Goal: Task Accomplishment & Management: Manage account settings

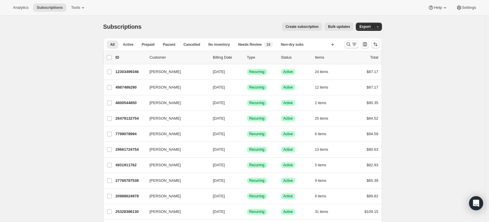
click at [350, 46] on icon "Search and filter results" at bounding box center [348, 44] width 6 height 6
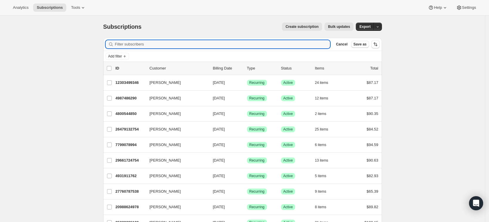
paste input "gborges@dadeschools.net"
type input "gborges@dadeschools.net"
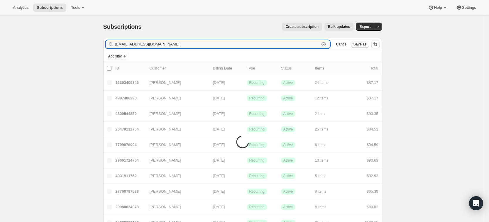
drag, startPoint x: 174, startPoint y: 44, endPoint x: 108, endPoint y: 49, distance: 66.4
click at [108, 49] on div "Filter subscribers gborges@dadeschools.net Clear Cancel Save as" at bounding box center [242, 44] width 279 height 13
type input "Giselle Borgess"
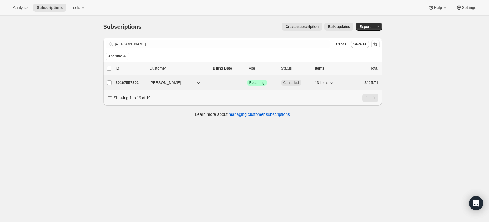
click at [134, 84] on p "20167557202" at bounding box center [130, 83] width 29 height 6
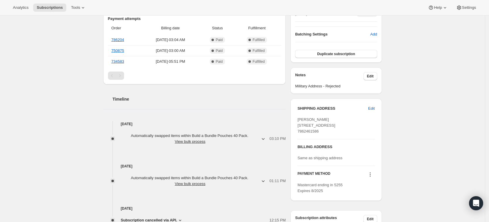
scroll to position [156, 0]
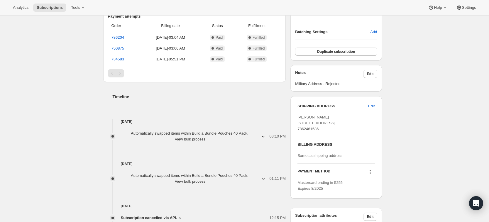
drag, startPoint x: 355, startPoint y: 127, endPoint x: 295, endPoint y: 124, distance: 59.9
click at [295, 124] on div "SHIPPING ADDRESS Edit Giselle Borgess 10209 Northwest 125th Street Hialeah Gard…" at bounding box center [335, 147] width 91 height 102
copy span "10209 Northwest 125th Street Hialeah Gardens FL, 33018"
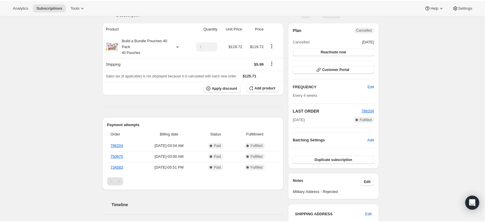
scroll to position [0, 0]
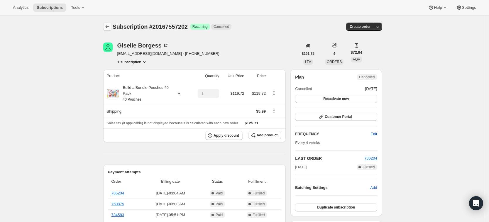
click at [109, 25] on icon "Subscriptions" at bounding box center [107, 27] width 6 height 6
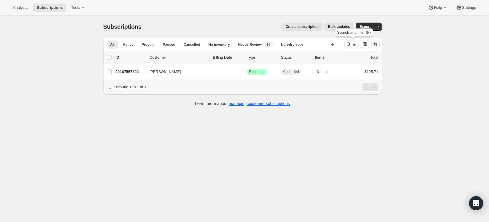
click at [350, 46] on icon "Search and filter results" at bounding box center [348, 44] width 6 height 6
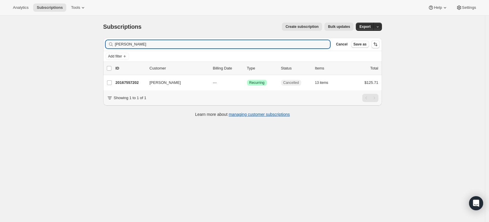
drag, startPoint x: 163, startPoint y: 45, endPoint x: 109, endPoint y: 45, distance: 53.4
click at [109, 45] on div "Giselle Borgess Clear" at bounding box center [218, 44] width 225 height 8
type input "10209 Northwest 125th Street Hialeah Gardens FL, 33018"
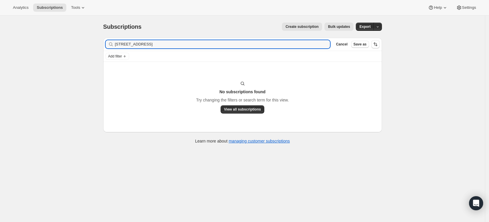
drag, startPoint x: 227, startPoint y: 44, endPoint x: 111, endPoint y: 43, distance: 115.6
click at [111, 43] on div "10209 Northwest 125th Street Hialeah Gardens FL, 33018 Clear" at bounding box center [218, 44] width 225 height 8
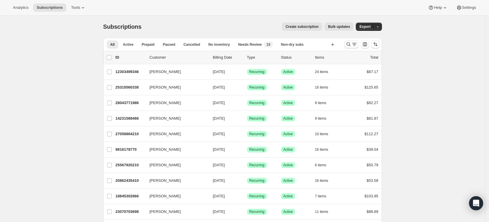
click at [348, 43] on icon "Search and filter results" at bounding box center [348, 44] width 6 height 6
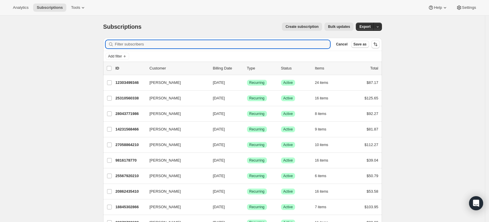
paste input "phillipm11@nychhc.org"
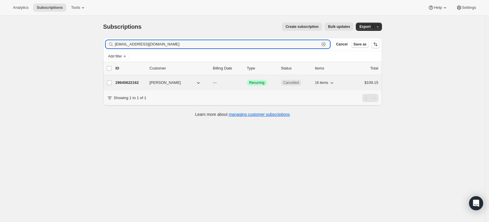
type input "phillipm11@nychhc.org"
click at [131, 86] on div "29640622162 Mercy Phillip --- Success Recurring Cancelled 16 items $109.15" at bounding box center [247, 83] width 263 height 8
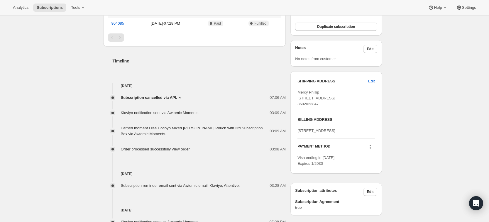
scroll to position [211, 0]
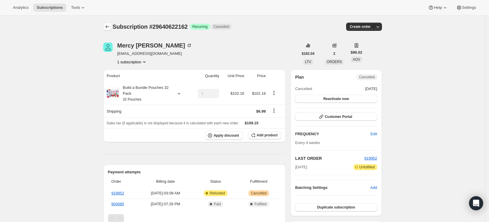
click at [110, 27] on icon "Subscriptions" at bounding box center [107, 27] width 6 height 6
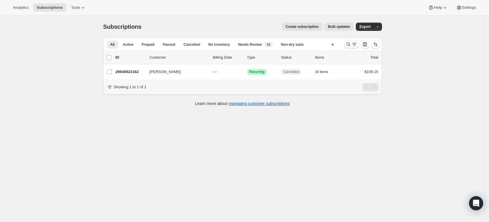
click at [349, 44] on icon "Search and filter results" at bounding box center [348, 44] width 6 height 6
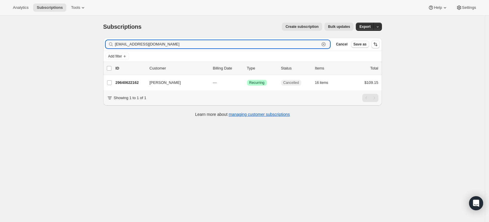
click at [326, 45] on icon "button" at bounding box center [324, 44] width 6 height 6
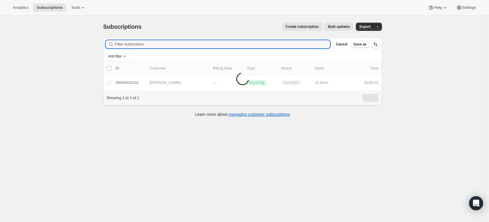
paste input "isotoc84@gmail.com"
type input "isotoc84@gmail.com"
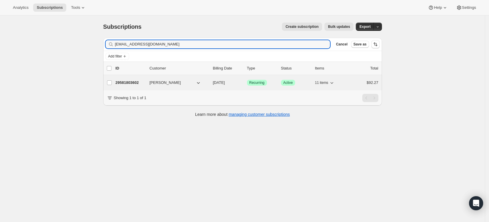
click at [130, 82] on p "29581803602" at bounding box center [130, 83] width 29 height 6
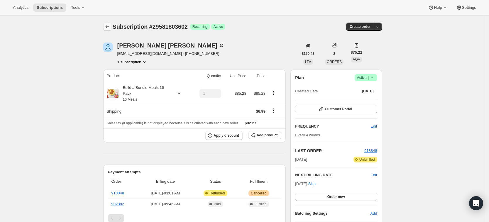
click at [109, 26] on icon "Subscriptions" at bounding box center [107, 27] width 6 height 6
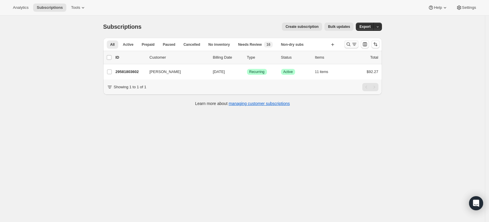
click at [349, 47] on icon "Search and filter results" at bounding box center [348, 44] width 6 height 6
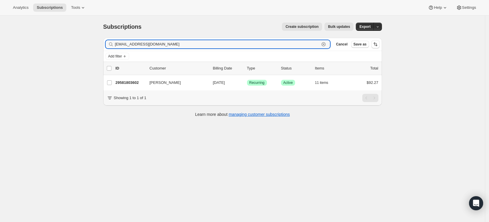
click at [326, 45] on icon "button" at bounding box center [324, 44] width 6 height 6
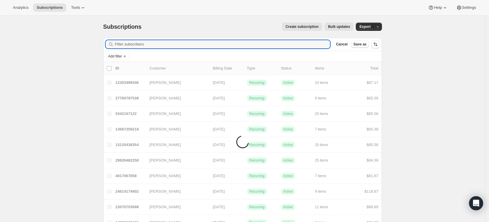
paste input "amaki6@gmail.com"
type input "amaki6@gmail.com"
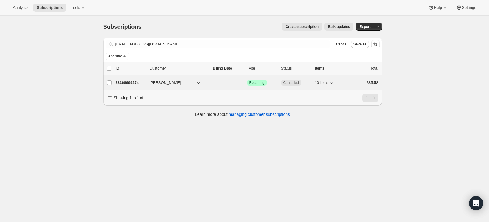
click at [123, 85] on p "28368699474" at bounding box center [130, 83] width 29 height 6
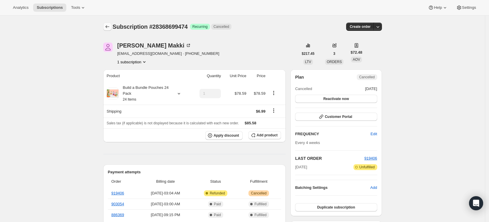
click at [111, 27] on button "Subscriptions" at bounding box center [107, 27] width 8 height 8
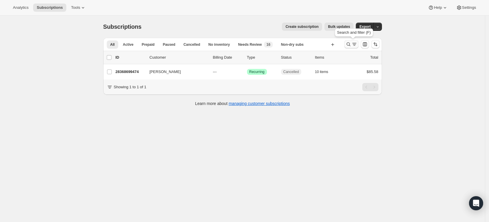
click at [351, 45] on icon "Search and filter results" at bounding box center [348, 44] width 6 height 6
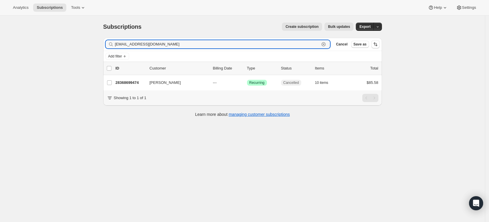
click at [326, 43] on icon "button" at bounding box center [324, 44] width 6 height 6
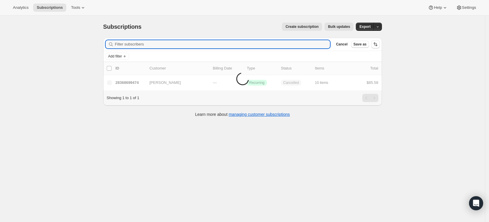
paste input "bnrvb007@gmail.com"
type input "bnrvb007@gmail.com"
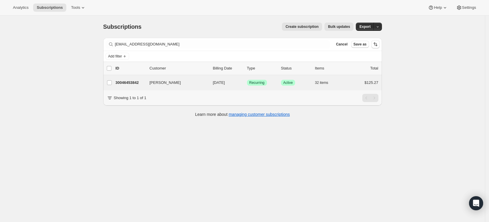
click at [122, 77] on div "Brittany Superchi 30046453842 Brittany Superchi 10/23/2025 Success Recurring Su…" at bounding box center [242, 82] width 279 height 15
click at [124, 80] on p "30046453842" at bounding box center [130, 83] width 29 height 6
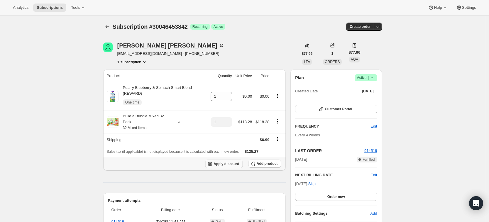
click at [231, 164] on span "Apply discount" at bounding box center [227, 164] width 26 height 5
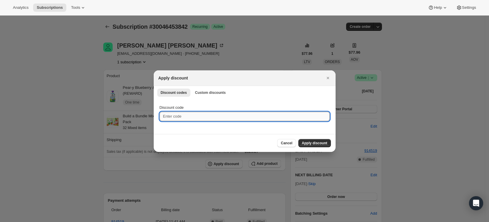
click at [198, 117] on input "Discount code" at bounding box center [245, 116] width 170 height 9
click at [203, 99] on div "Discount code" at bounding box center [245, 116] width 182 height 35
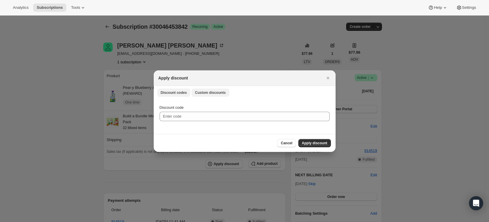
click at [203, 94] on span "Custom discounts" at bounding box center [210, 92] width 31 height 5
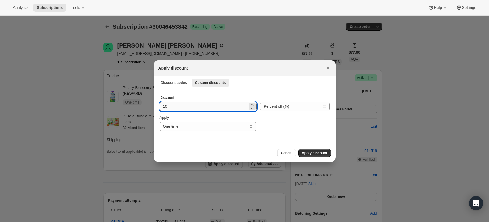
click at [182, 105] on input "10" at bounding box center [204, 106] width 89 height 9
type input "15"
click at [319, 151] on span "Apply discount" at bounding box center [315, 153] width 26 height 5
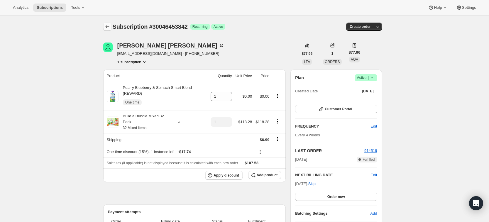
click at [107, 28] on icon "Subscriptions" at bounding box center [107, 27] width 6 height 6
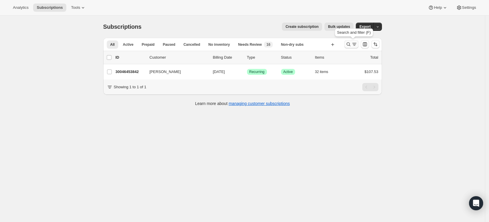
click at [351, 43] on icon "Search and filter results" at bounding box center [348, 44] width 6 height 6
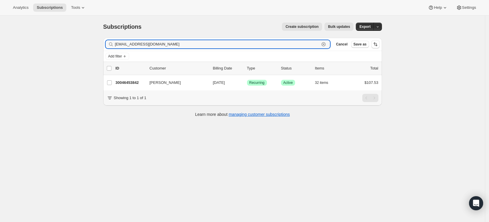
click at [326, 44] on icon "button" at bounding box center [324, 44] width 6 height 6
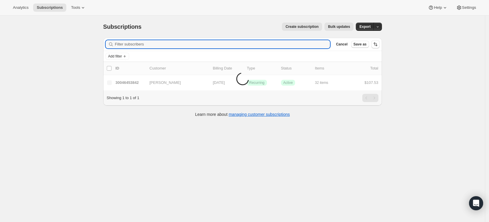
paste input "manda70conte@gmail.com"
type input "manda70conte@gmail.com"
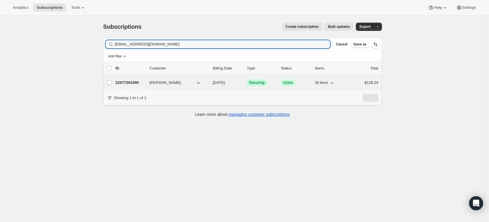
click at [126, 85] on p "22677291090" at bounding box center [130, 83] width 29 height 6
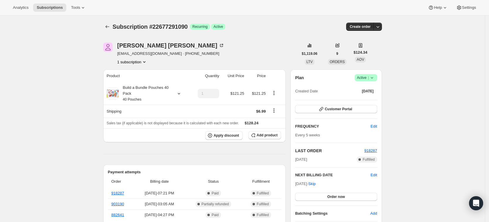
scroll to position [19, 0]
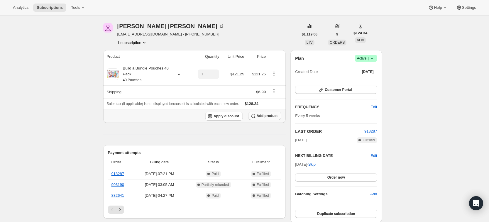
click at [269, 114] on span "Add product" at bounding box center [267, 116] width 21 height 5
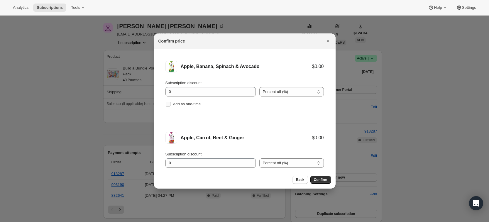
click at [173, 103] on span "Add as one-time" at bounding box center [187, 104] width 28 height 4
click at [170, 103] on input "Add as one-time" at bounding box center [168, 104] width 5 height 5
checkbox input "true"
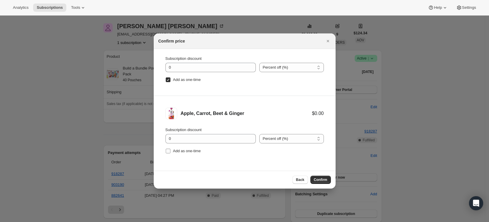
click at [178, 151] on span "Add as one-time" at bounding box center [187, 151] width 28 height 4
click at [170, 151] on input "Add as one-time" at bounding box center [168, 151] width 5 height 5
checkbox input "true"
click at [323, 181] on span "Confirm" at bounding box center [320, 179] width 13 height 5
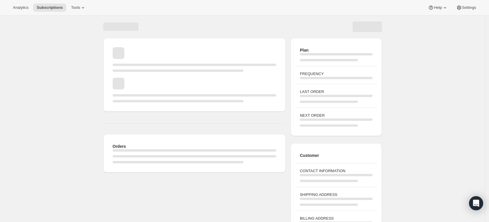
scroll to position [19, 0]
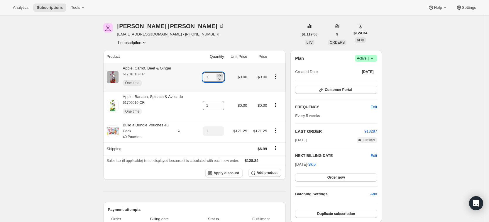
click at [221, 75] on icon at bounding box center [219, 74] width 3 height 1
type input "3"
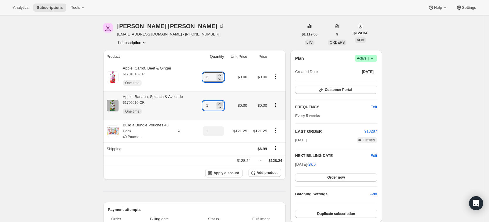
click at [222, 103] on icon at bounding box center [220, 104] width 6 height 6
type input "3"
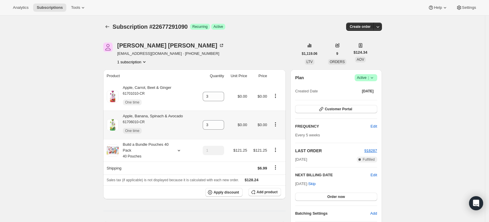
scroll to position [0, 0]
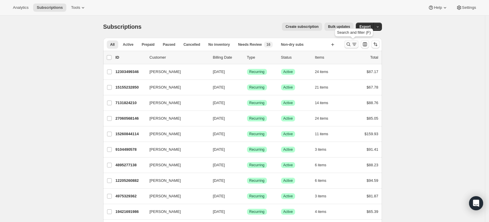
click at [350, 46] on icon "Search and filter results" at bounding box center [348, 44] width 6 height 6
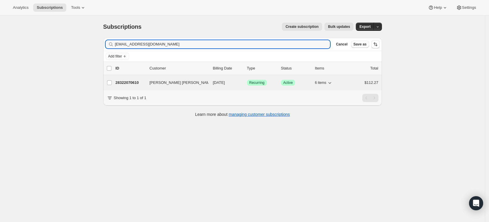
type input "cdkennedy092@gmail.com"
click at [127, 84] on p "28322070610" at bounding box center [130, 83] width 29 height 6
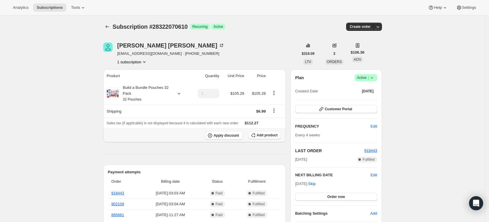
click at [271, 134] on span "Add product" at bounding box center [267, 135] width 21 height 5
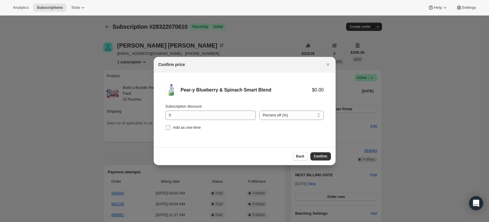
click at [186, 129] on span "Add as one-time" at bounding box center [187, 127] width 28 height 4
click at [170, 129] on input "Add as one-time" at bounding box center [168, 127] width 5 height 5
checkbox input "true"
click at [321, 156] on span "Confirm" at bounding box center [320, 156] width 13 height 5
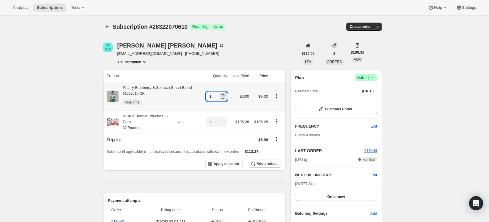
click at [226, 94] on icon at bounding box center [223, 95] width 6 height 6
type input "3"
click at [110, 26] on icon "Subscriptions" at bounding box center [107, 27] width 6 height 6
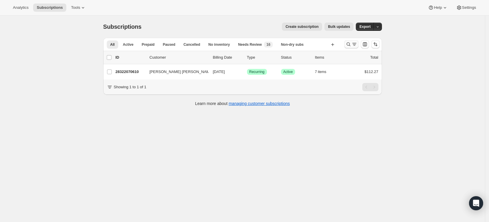
click at [349, 46] on icon "Search and filter results" at bounding box center [348, 44] width 6 height 6
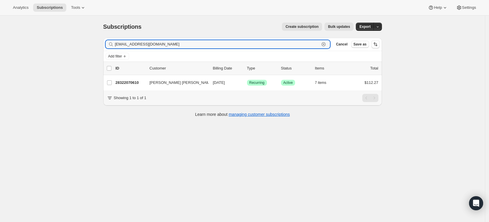
click at [326, 45] on icon "button" at bounding box center [324, 44] width 6 height 6
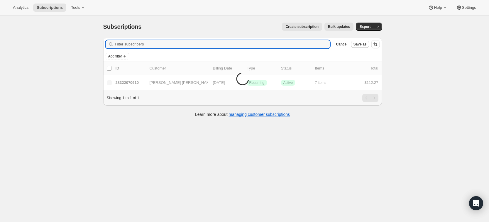
paste input "[EMAIL_ADDRESS][DOMAIN_NAME]"
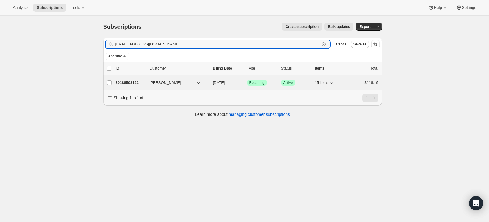
type input "[EMAIL_ADDRESS][DOMAIN_NAME]"
click at [129, 84] on p "30188503122" at bounding box center [130, 83] width 29 height 6
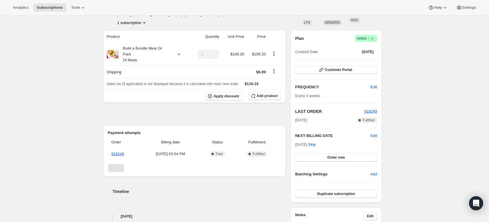
scroll to position [39, 0]
click at [262, 94] on span "Add product" at bounding box center [267, 96] width 21 height 5
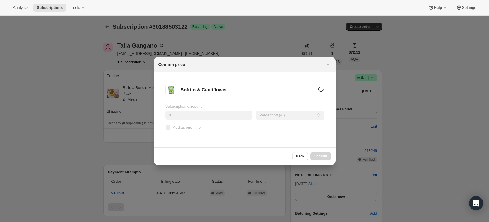
scroll to position [0, 0]
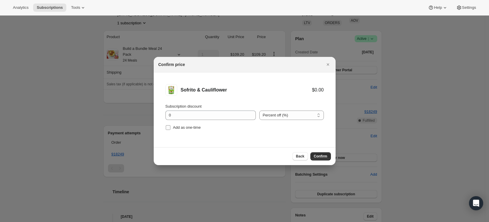
click at [176, 128] on span "Add as one-time" at bounding box center [187, 127] width 28 height 4
click at [170, 128] on input "Add as one-time" at bounding box center [168, 127] width 5 height 5
checkbox input "true"
click at [327, 156] on span "Confirm" at bounding box center [320, 156] width 13 height 5
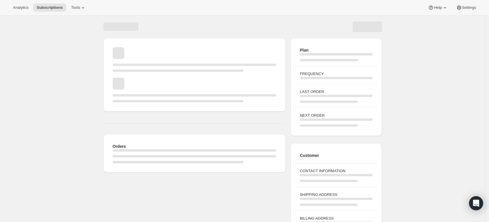
scroll to position [39, 0]
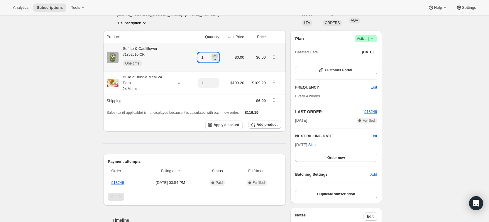
click at [216, 55] on icon at bounding box center [215, 55] width 3 height 1
type input "3"
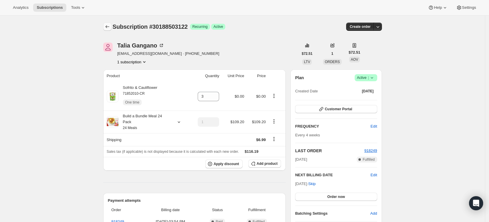
click at [107, 26] on icon "Subscriptions" at bounding box center [107, 27] width 6 height 6
